Goal: Transaction & Acquisition: Purchase product/service

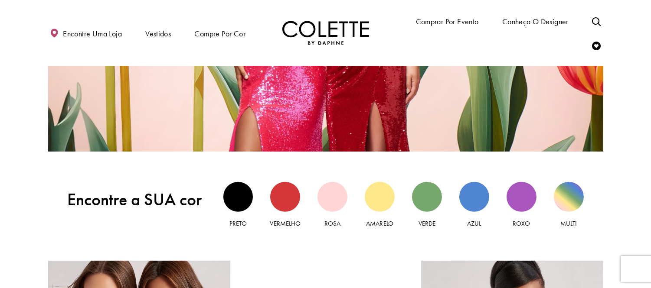
scroll to position [723, 0]
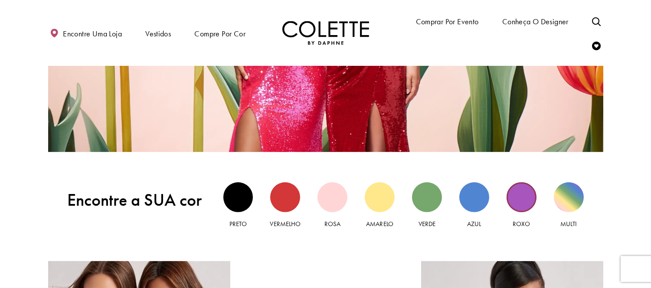
click at [519, 197] on div "Vista roxa" at bounding box center [522, 198] width 30 height 30
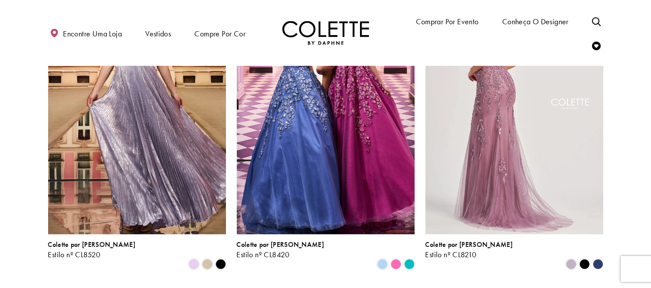
scroll to position [144, 0]
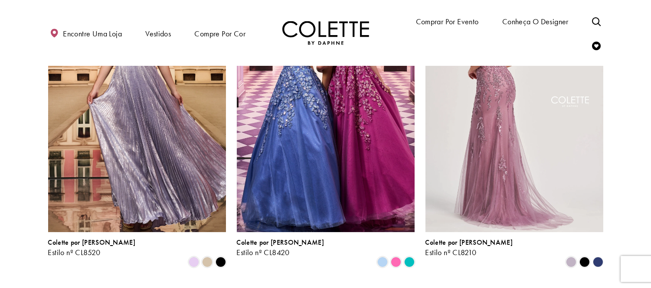
click at [572, 178] on img "Visite Colette by Daphne Estilo No. CL8210 Página" at bounding box center [514, 103] width 178 height 258
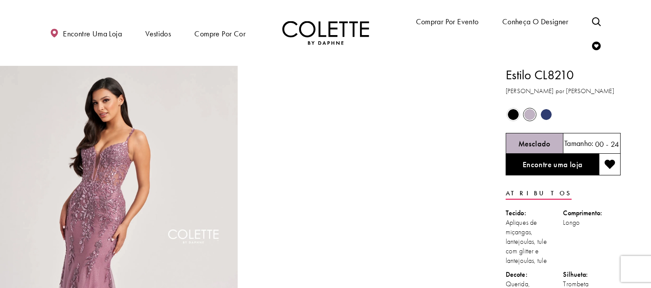
click at [624, 52] on div "Bloco primário" at bounding box center [325, 33] width 651 height 66
